Goal: Information Seeking & Learning: Check status

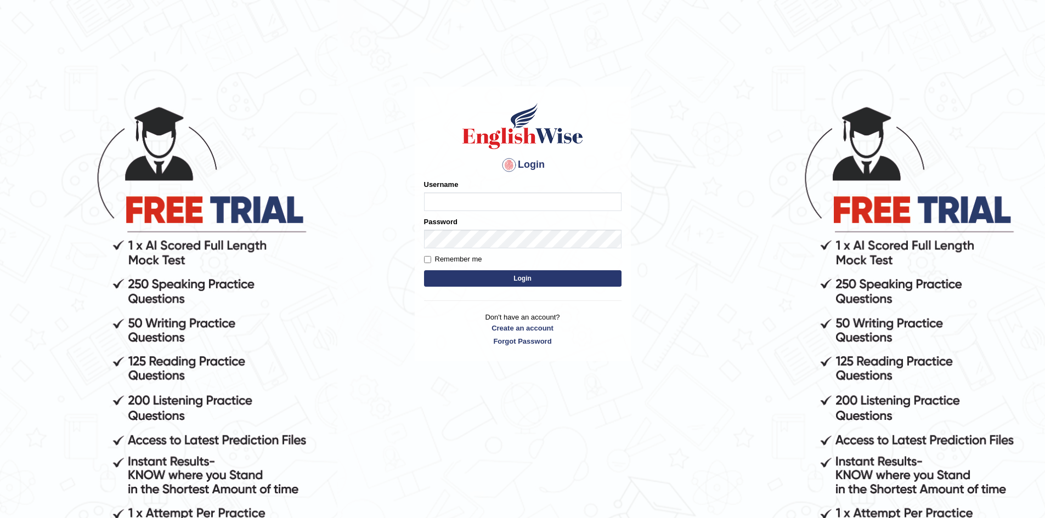
type input "Aliceenyonam"
click at [486, 279] on button "Login" at bounding box center [522, 278] width 197 height 16
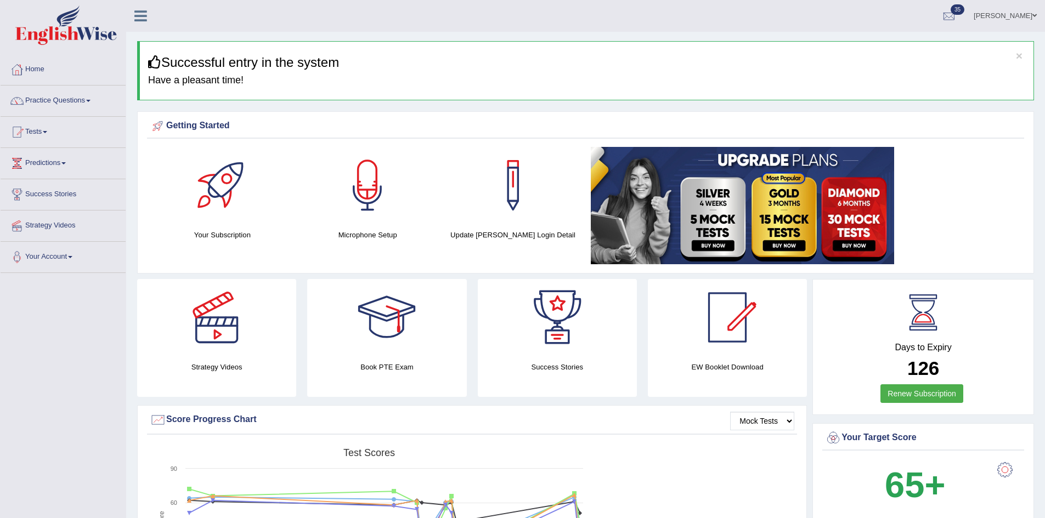
click at [71, 98] on link "Practice Questions" at bounding box center [63, 99] width 125 height 27
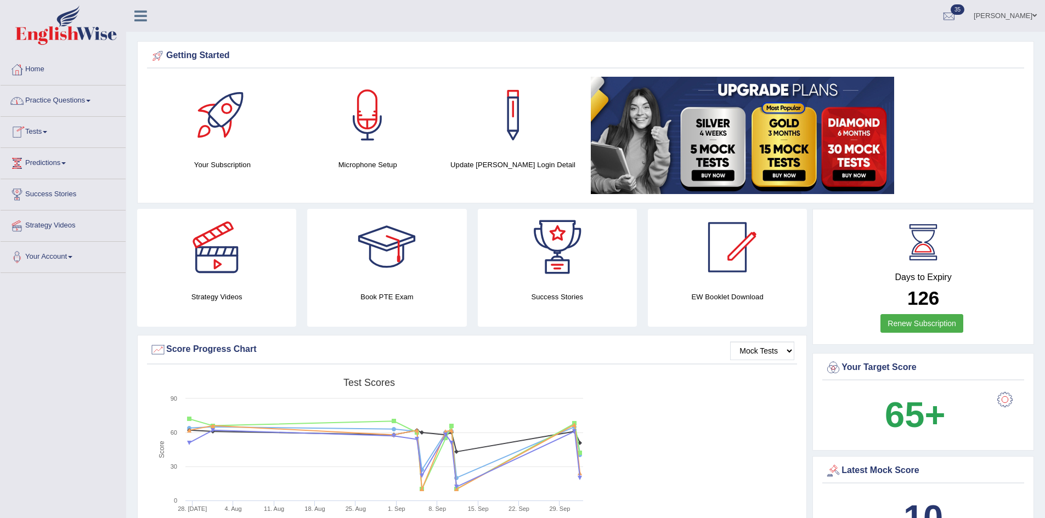
click at [38, 128] on link "Tests" at bounding box center [63, 130] width 125 height 27
click at [37, 190] on link "History" at bounding box center [71, 196] width 103 height 20
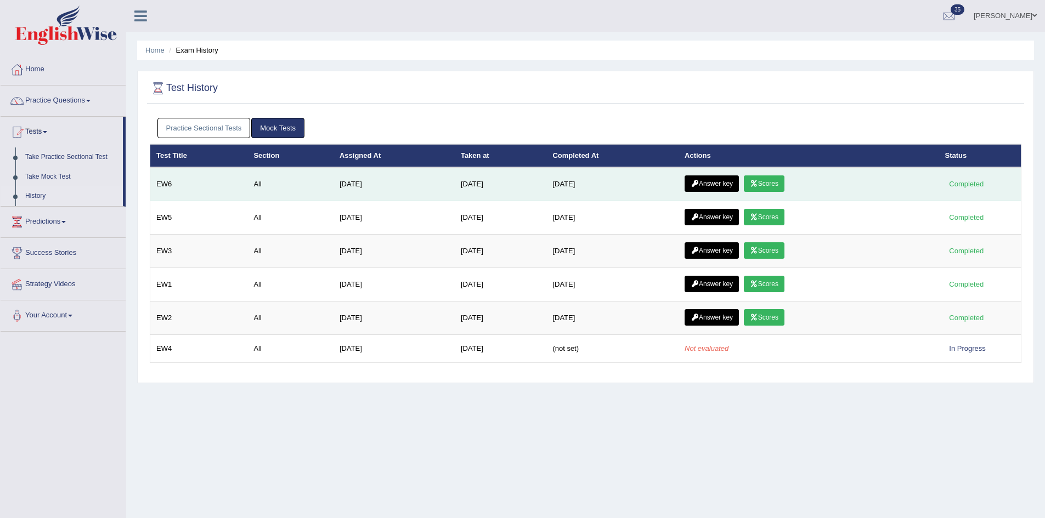
click at [775, 182] on link "Scores" at bounding box center [764, 184] width 41 height 16
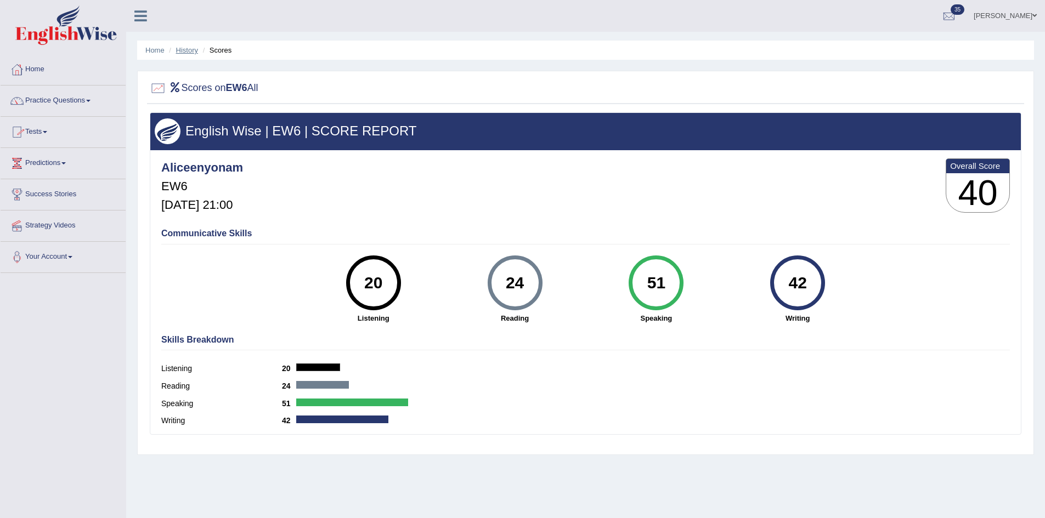
click at [178, 49] on link "History" at bounding box center [187, 50] width 22 height 8
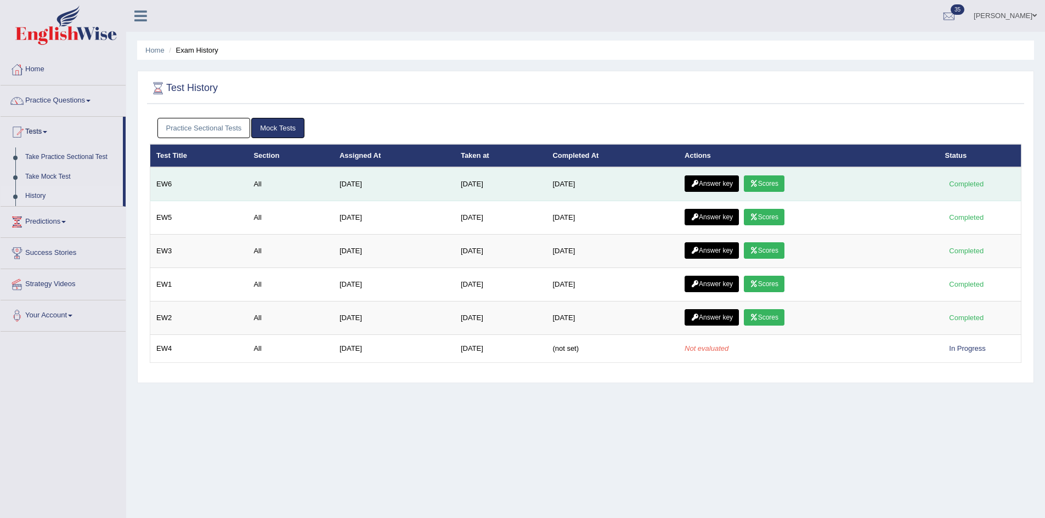
click at [717, 184] on link "Answer key" at bounding box center [711, 184] width 54 height 16
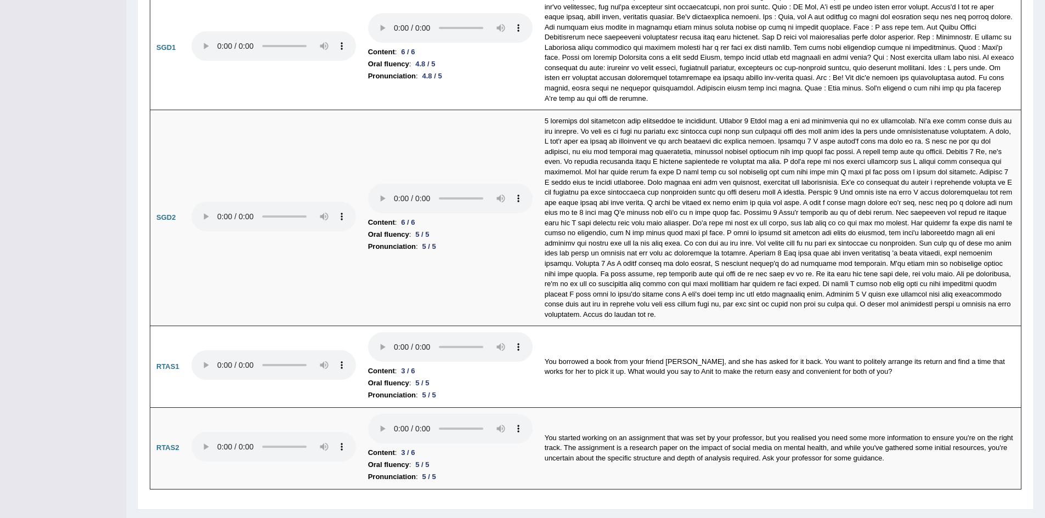
scroll to position [3547, 0]
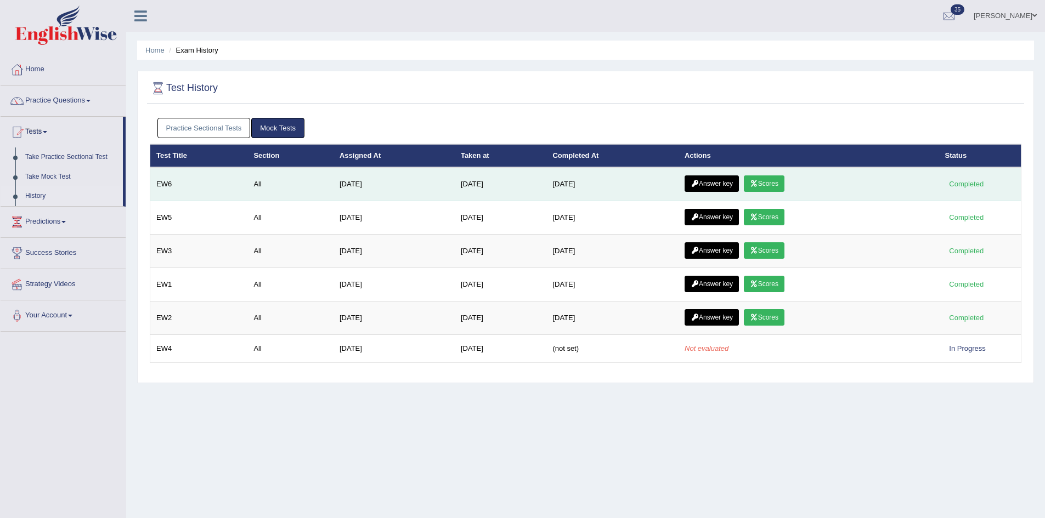
click at [717, 180] on link "Answer key" at bounding box center [711, 184] width 54 height 16
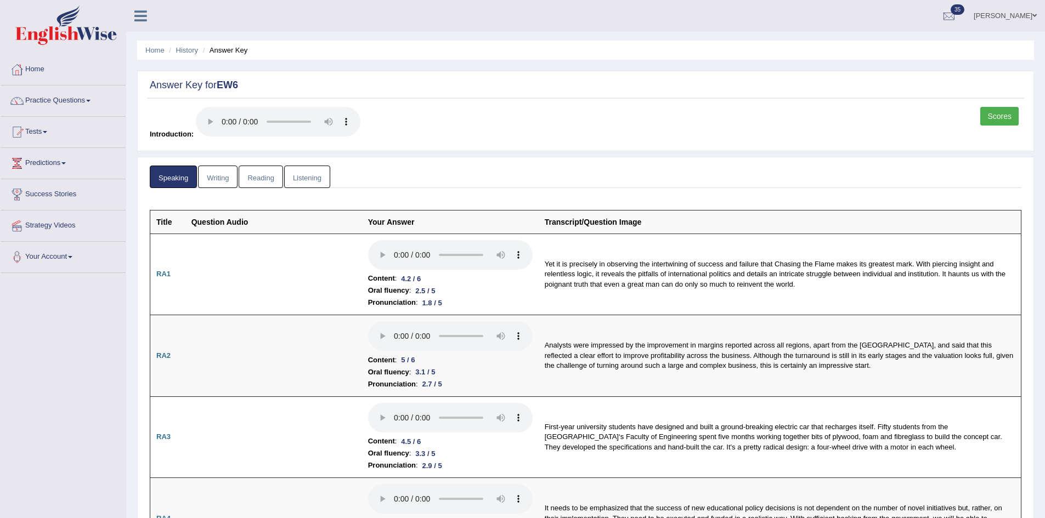
click at [216, 177] on link "Writing" at bounding box center [217, 177] width 39 height 22
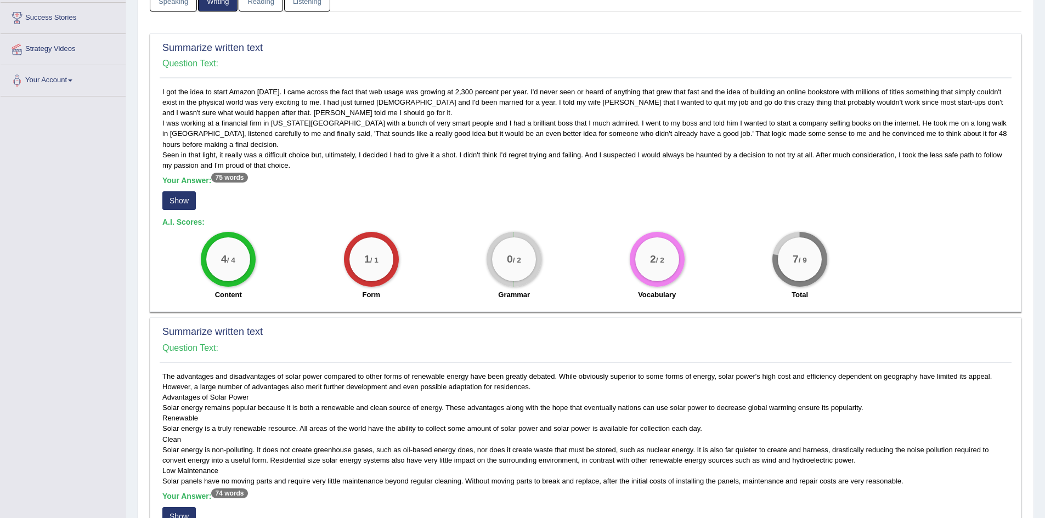
scroll to position [179, 0]
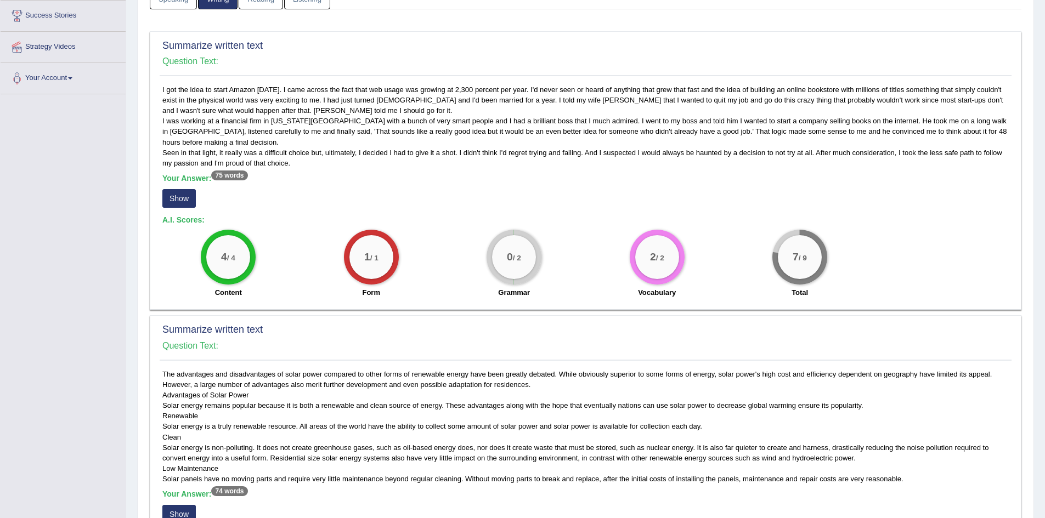
click at [176, 197] on button "Show" at bounding box center [178, 198] width 33 height 19
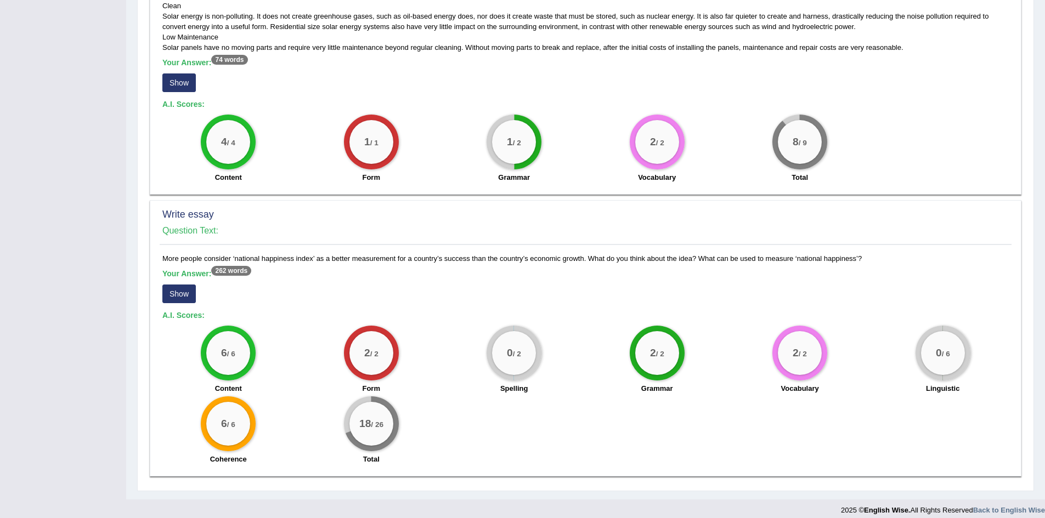
scroll to position [619, 0]
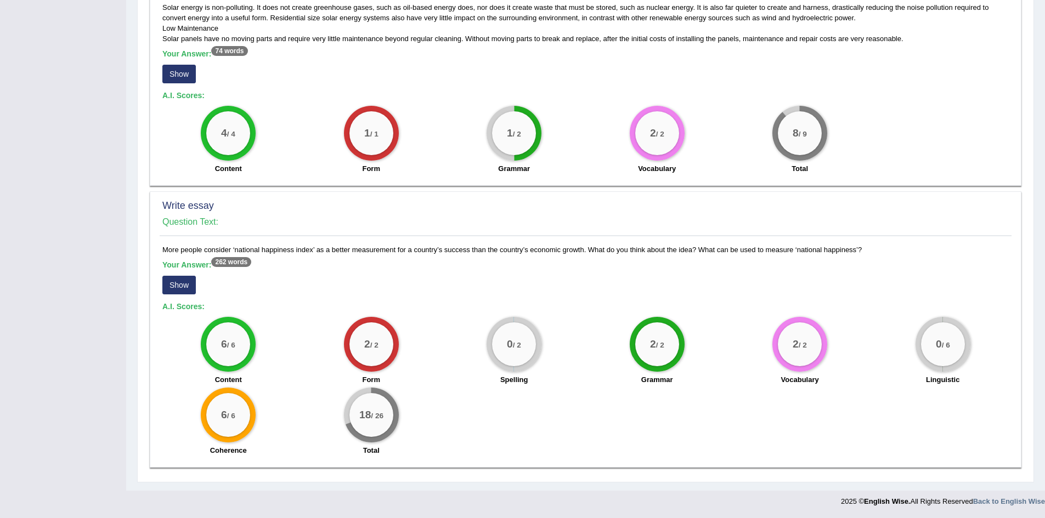
click at [172, 282] on button "Show" at bounding box center [178, 285] width 33 height 19
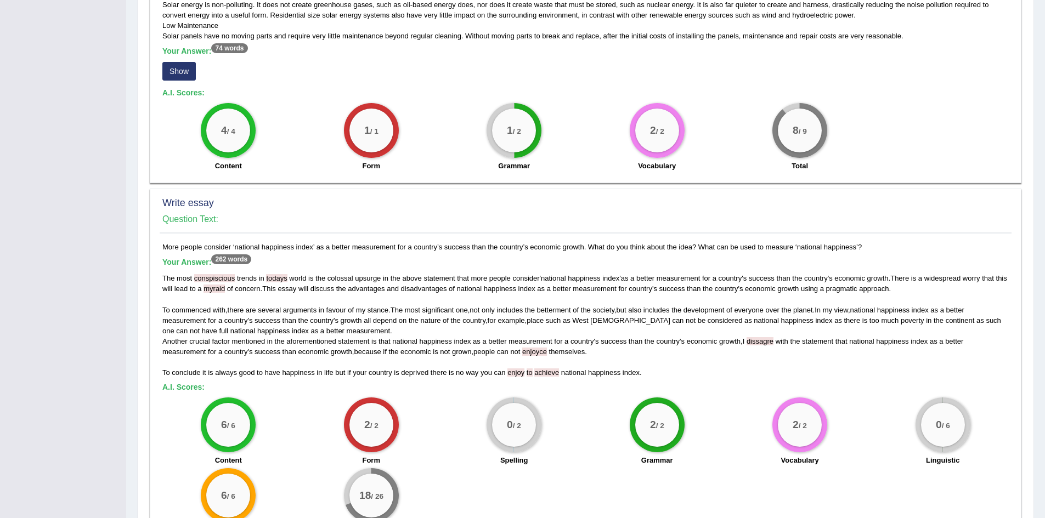
scroll to position [702, 0]
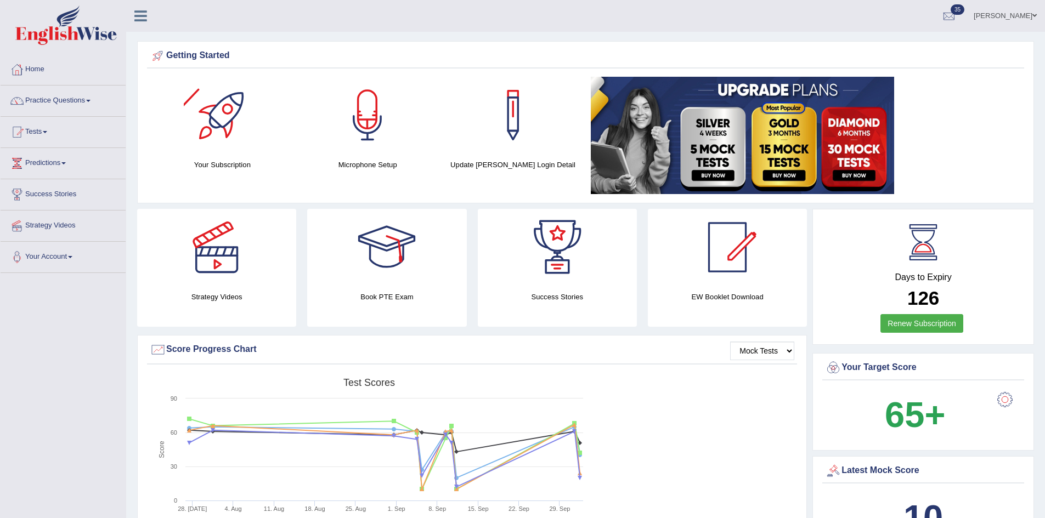
click at [219, 125] on div at bounding box center [222, 115] width 77 height 77
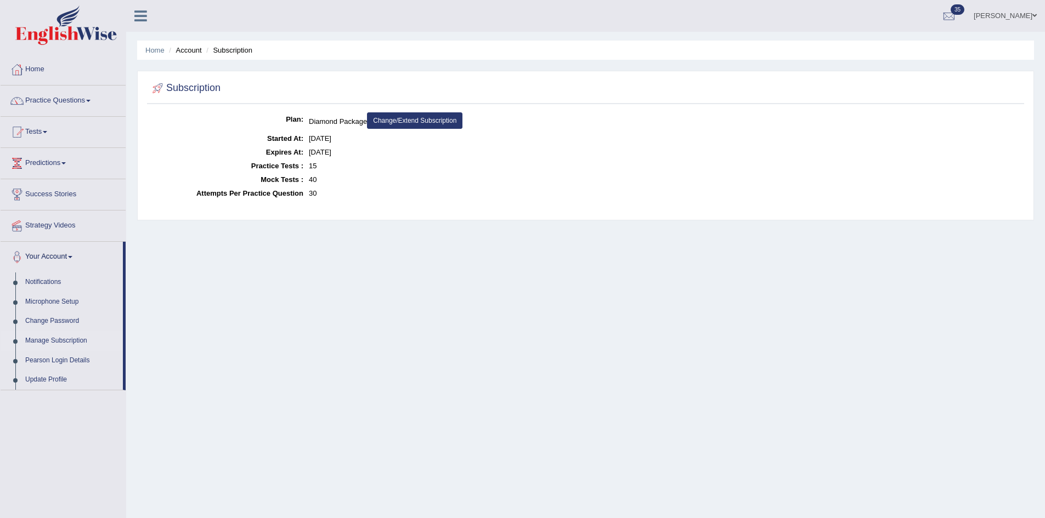
click at [46, 159] on link "Predictions" at bounding box center [63, 161] width 125 height 27
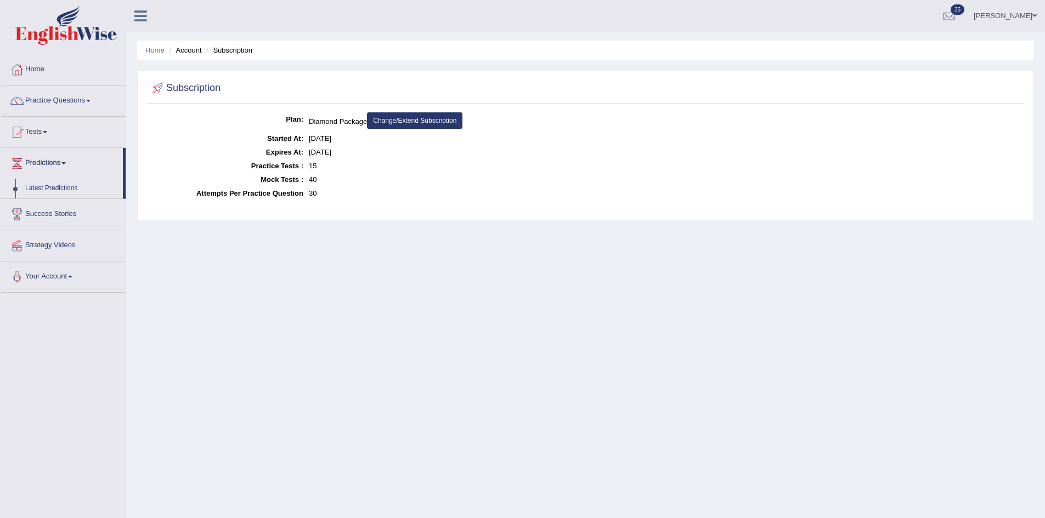
click at [51, 130] on link "Tests" at bounding box center [63, 130] width 125 height 27
click at [36, 193] on link "History" at bounding box center [71, 196] width 103 height 20
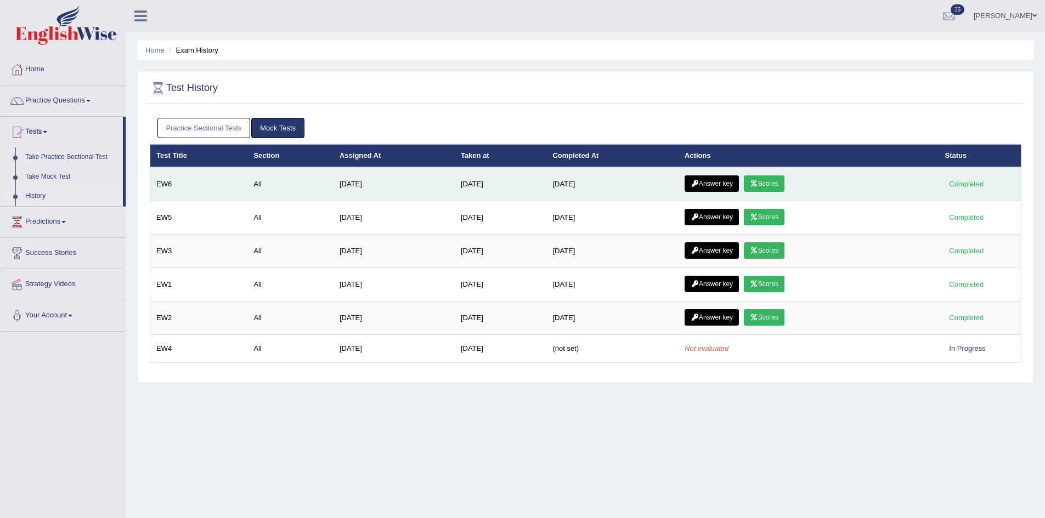
click at [723, 183] on link "Answer key" at bounding box center [711, 184] width 54 height 16
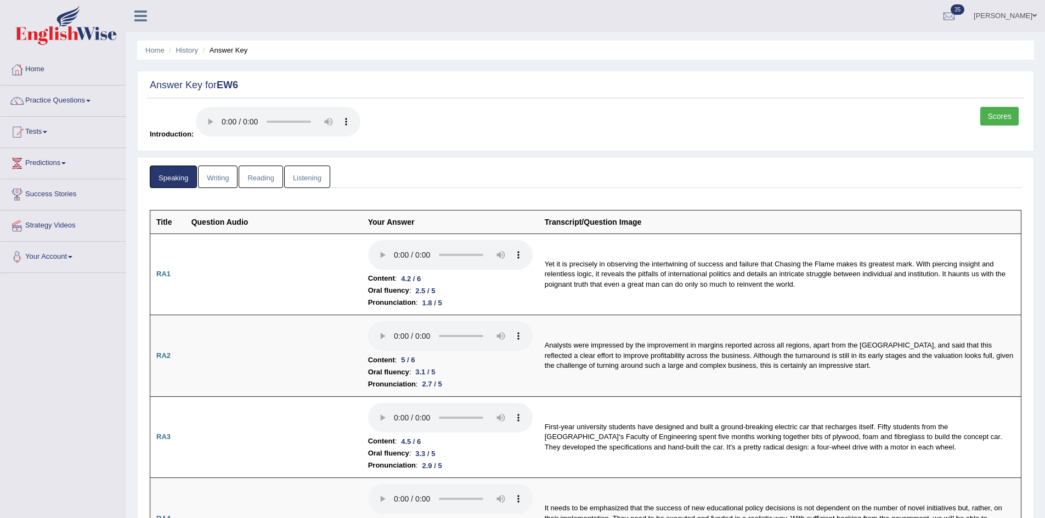
click at [273, 178] on link "Reading" at bounding box center [261, 177] width 44 height 22
